Goal: Use online tool/utility

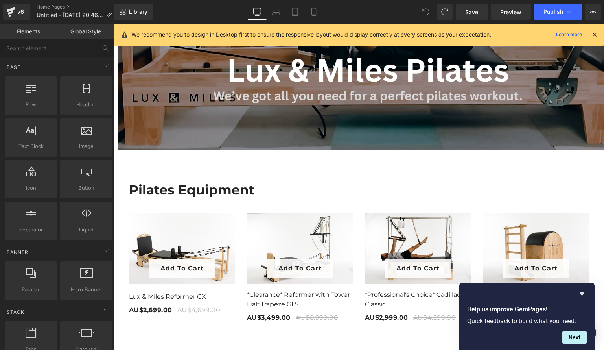
scroll to position [0, 413]
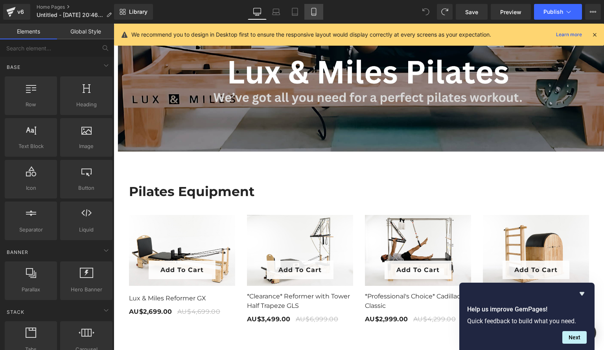
click at [310, 14] on icon at bounding box center [314, 12] width 8 height 8
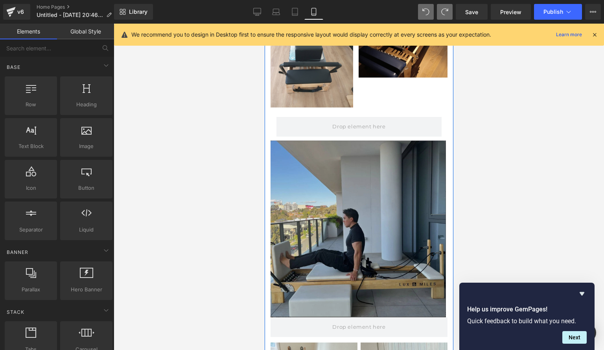
scroll to position [1075, 0]
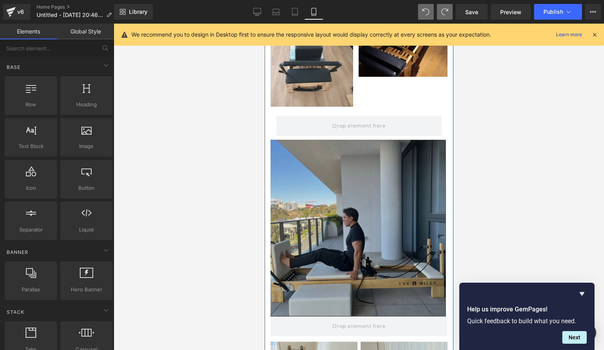
click at [342, 234] on img at bounding box center [358, 228] width 177 height 177
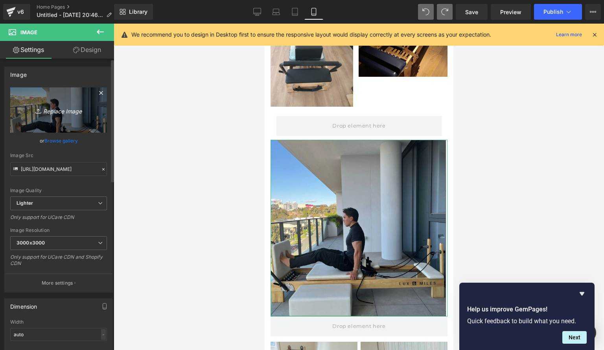
scroll to position [0, 0]
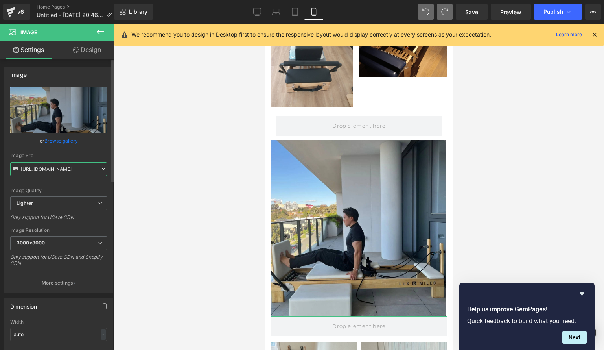
click at [66, 168] on input "[URL][DOMAIN_NAME]" at bounding box center [58, 169] width 97 height 14
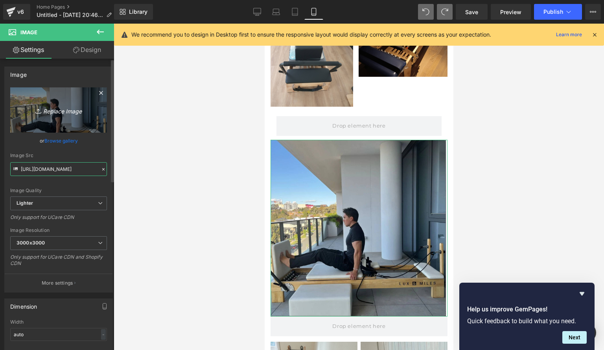
scroll to position [0, 138]
click at [62, 124] on link "Replace Image" at bounding box center [58, 109] width 97 height 45
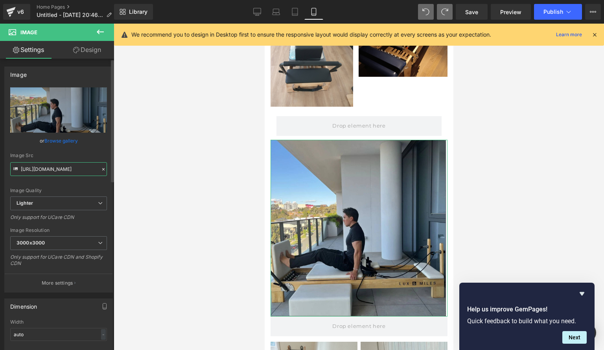
click at [59, 166] on input "[URL][DOMAIN_NAME]" at bounding box center [58, 169] width 97 height 14
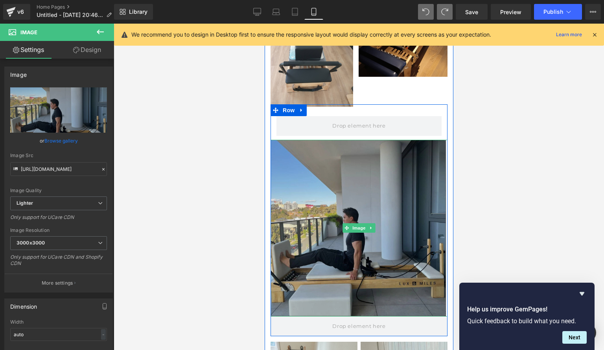
click at [313, 171] on img at bounding box center [358, 228] width 177 height 177
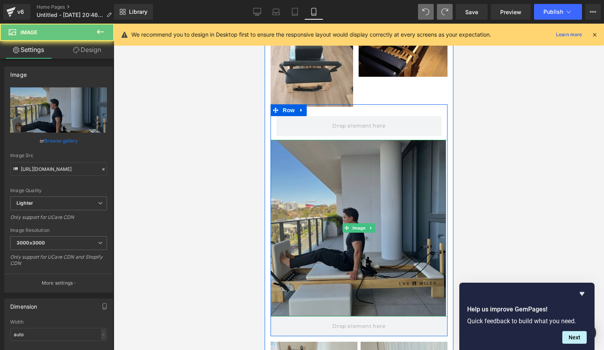
click at [313, 171] on img at bounding box center [358, 228] width 177 height 177
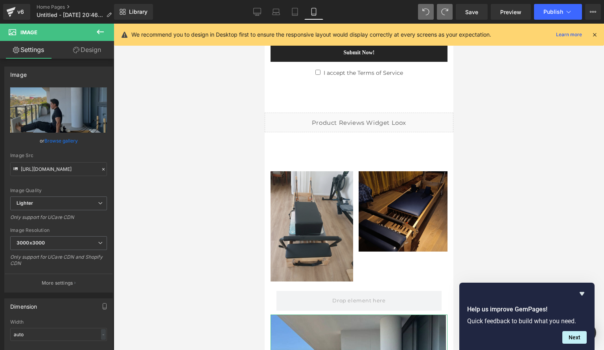
scroll to position [911, 0]
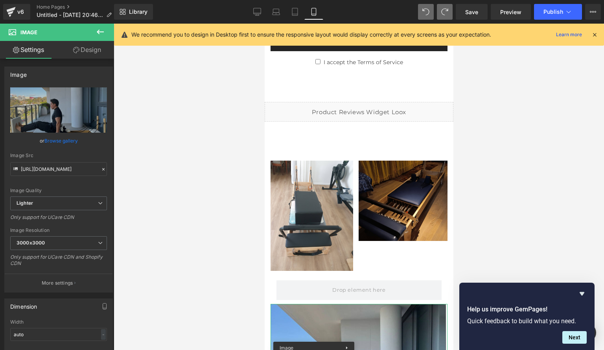
click at [297, 206] on div "Image" at bounding box center [311, 215] width 83 height 110
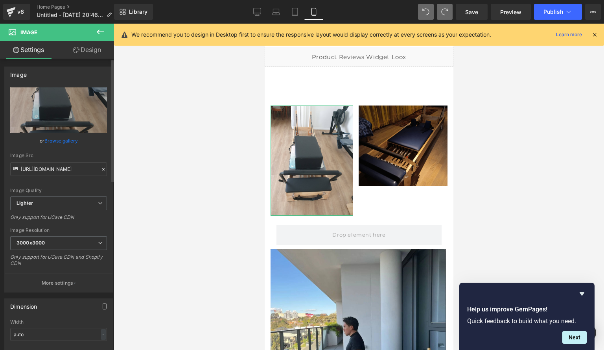
scroll to position [0, 138]
click at [66, 168] on input "[URL][DOMAIN_NAME]" at bounding box center [58, 169] width 97 height 14
click at [149, 172] on div at bounding box center [359, 187] width 490 height 326
